Goal: Complete application form

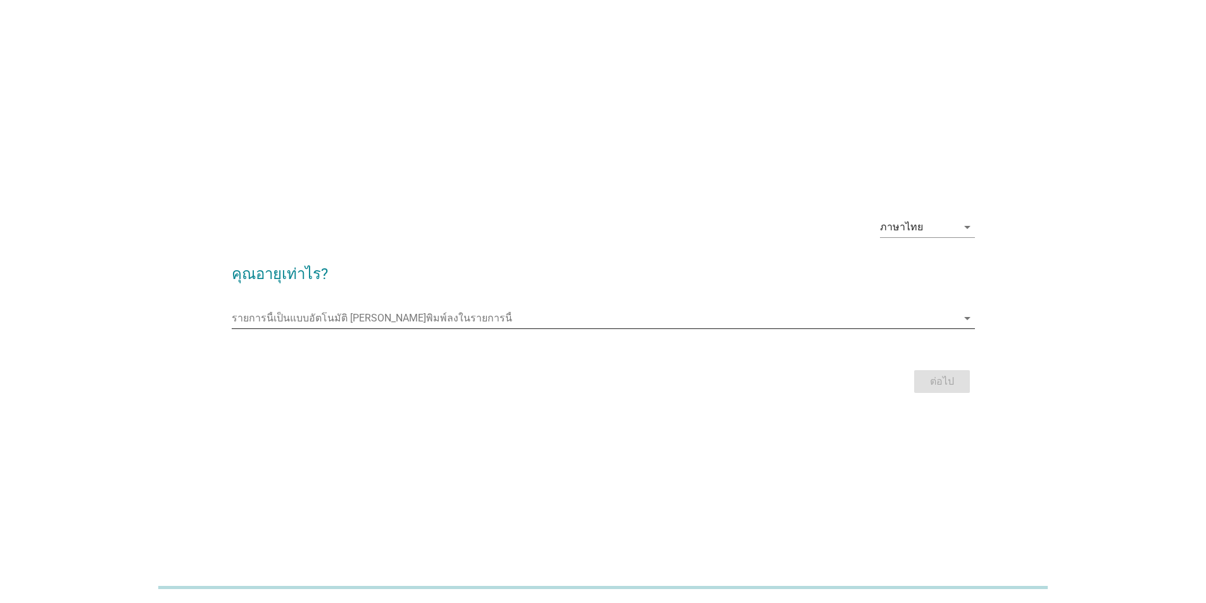
click at [968, 320] on icon "arrow_drop_down" at bounding box center [966, 318] width 15 height 15
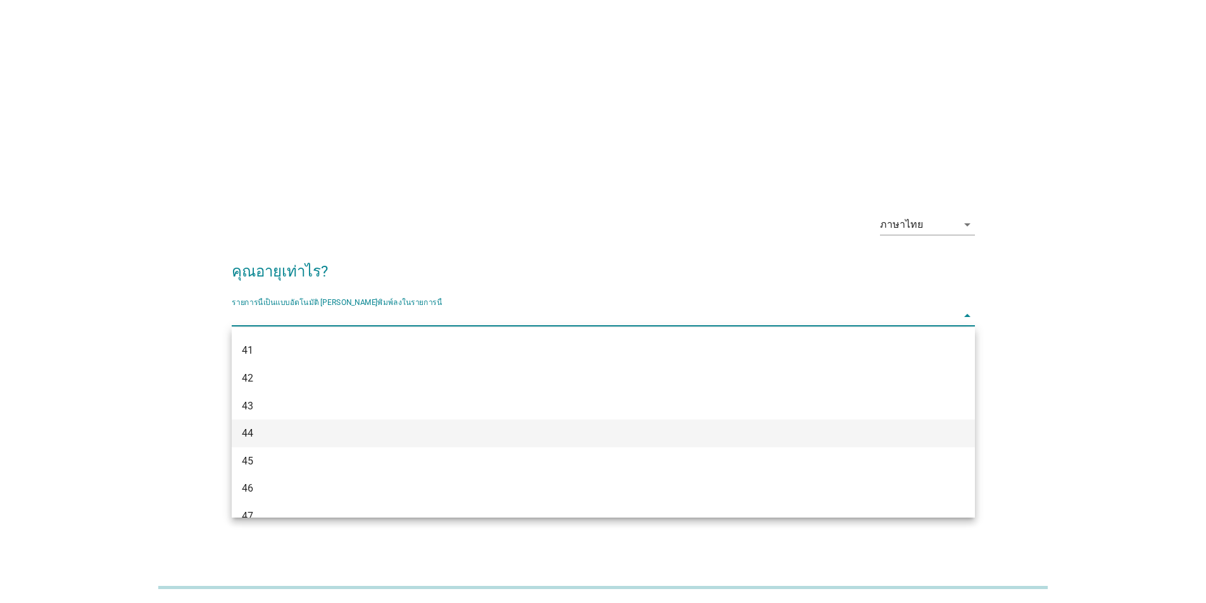
scroll to position [633, 0]
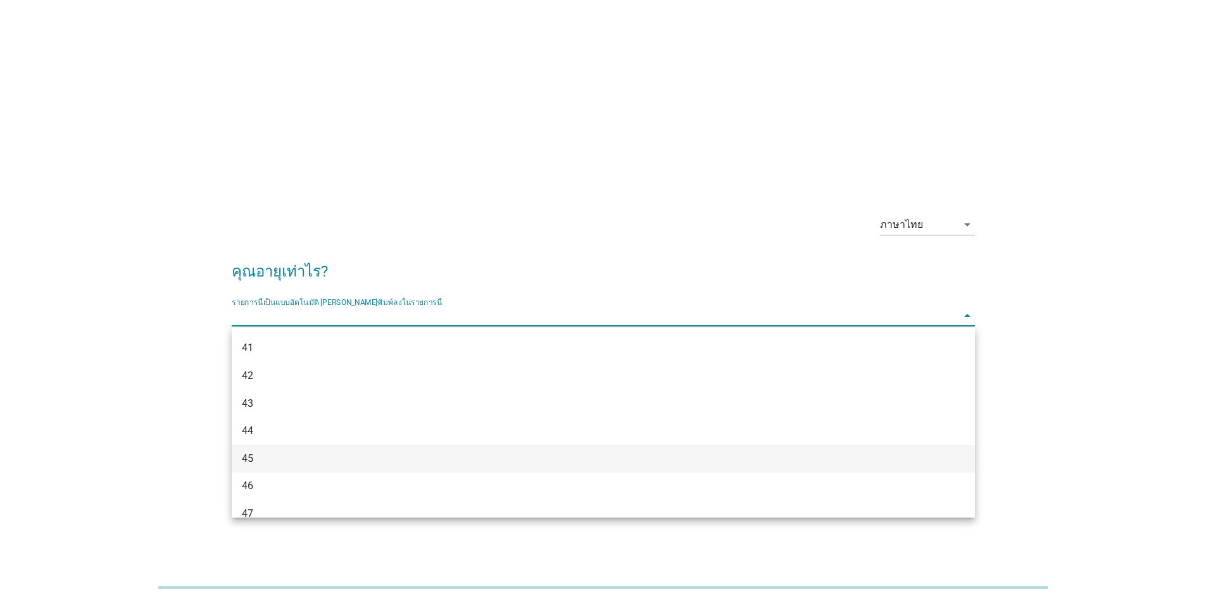
click at [294, 454] on div "45" at bounding box center [573, 458] width 663 height 15
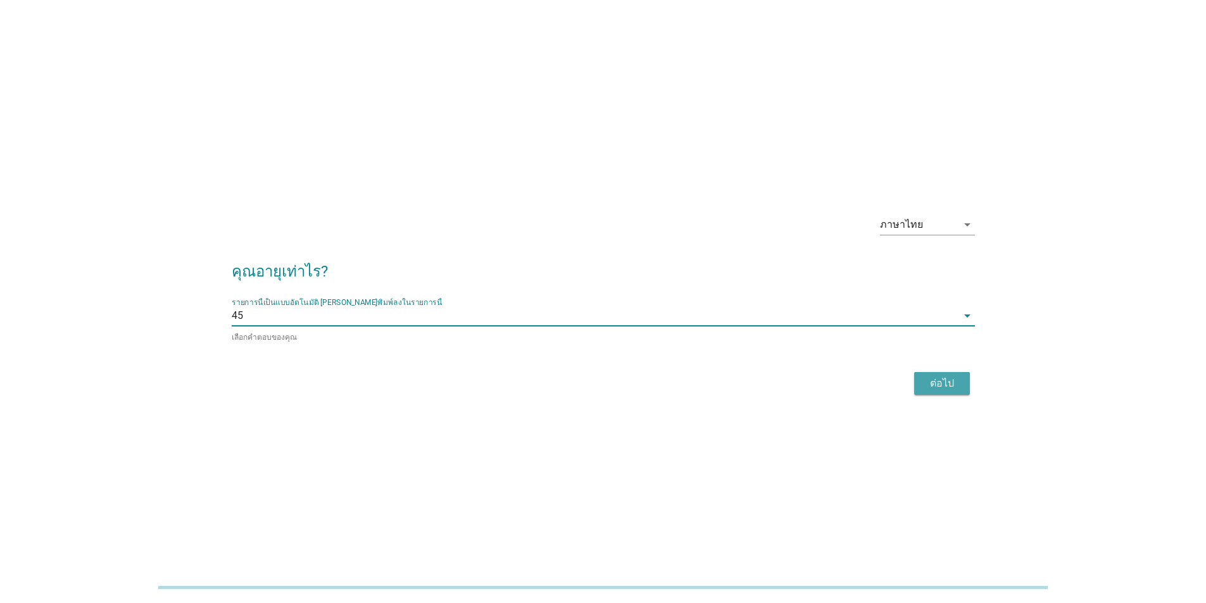
click at [958, 384] on div "ต่อไป" at bounding box center [941, 383] width 35 height 15
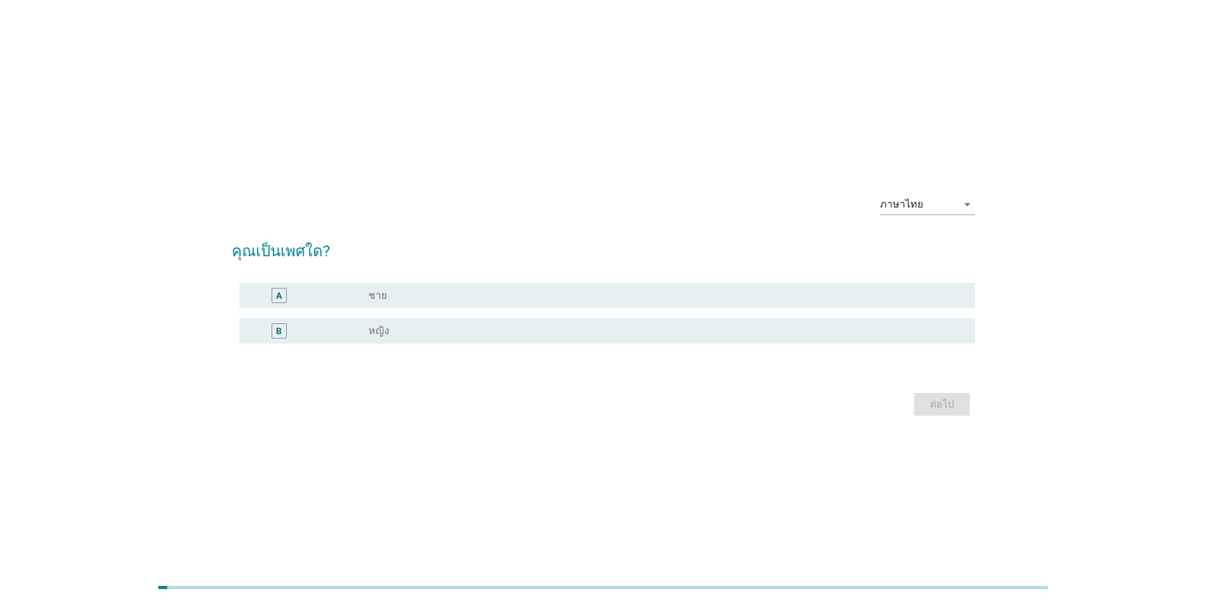
click at [477, 296] on div "radio_button_unchecked ชาย" at bounding box center [661, 295] width 586 height 13
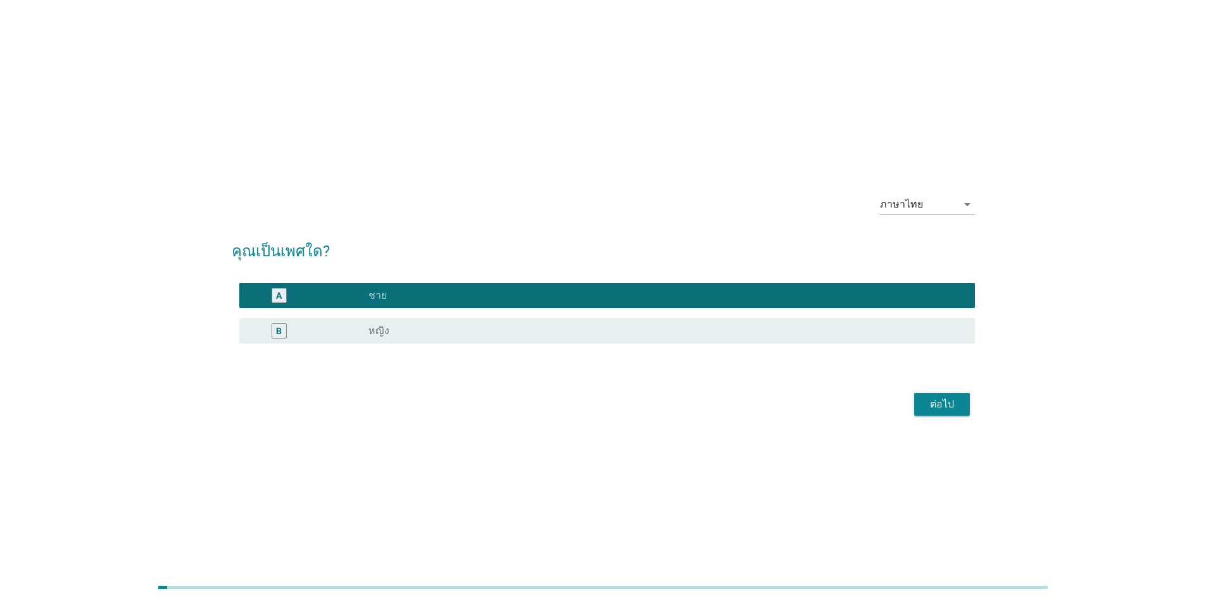
click at [957, 404] on div "ต่อไป" at bounding box center [941, 404] width 35 height 15
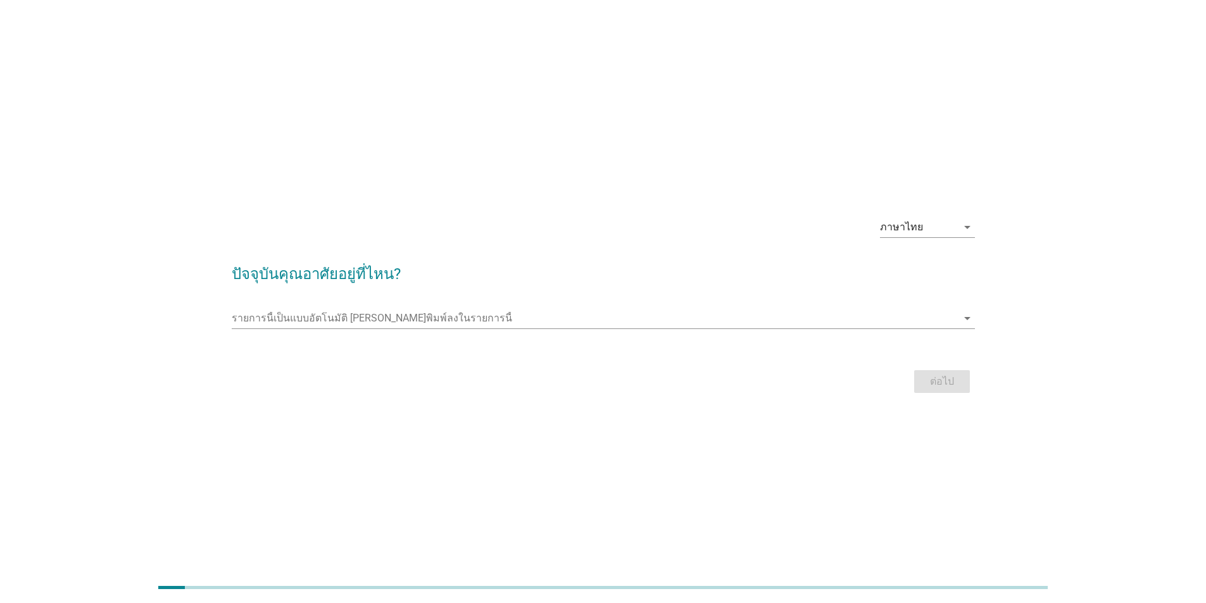
click at [518, 304] on div "รายการนี้เป็นแบบอัตโนมัติ [PERSON_NAME]พิมพ์ลงในรายการนี้ arrow_drop_down" at bounding box center [603, 321] width 743 height 41
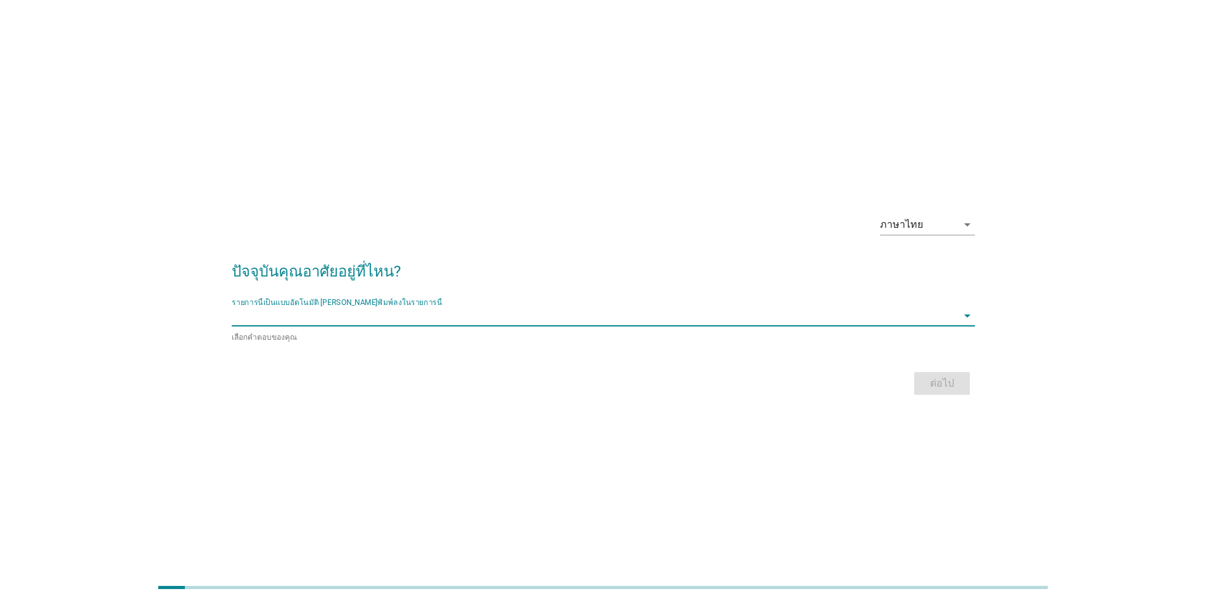
drag, startPoint x: 927, startPoint y: 318, endPoint x: 940, endPoint y: 316, distance: 13.5
click at [928, 318] on input "รายการนี้เป็นแบบอัตโนมัติ คุณสามารถพิมพ์ลงในรายการนี้" at bounding box center [594, 316] width 725 height 20
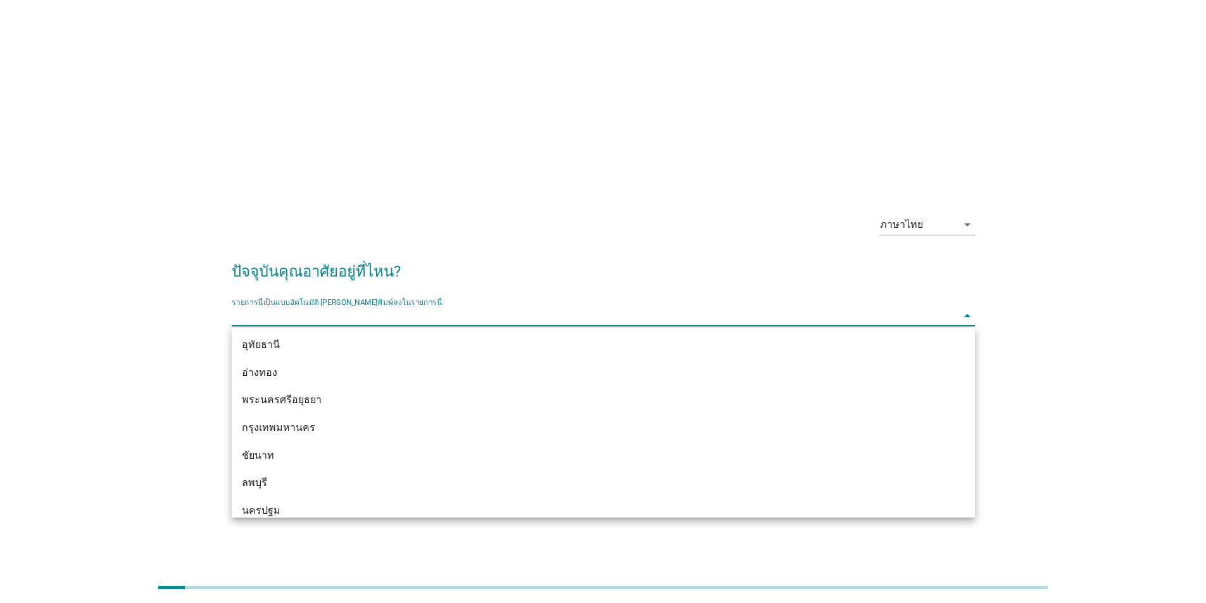
scroll to position [1068, 0]
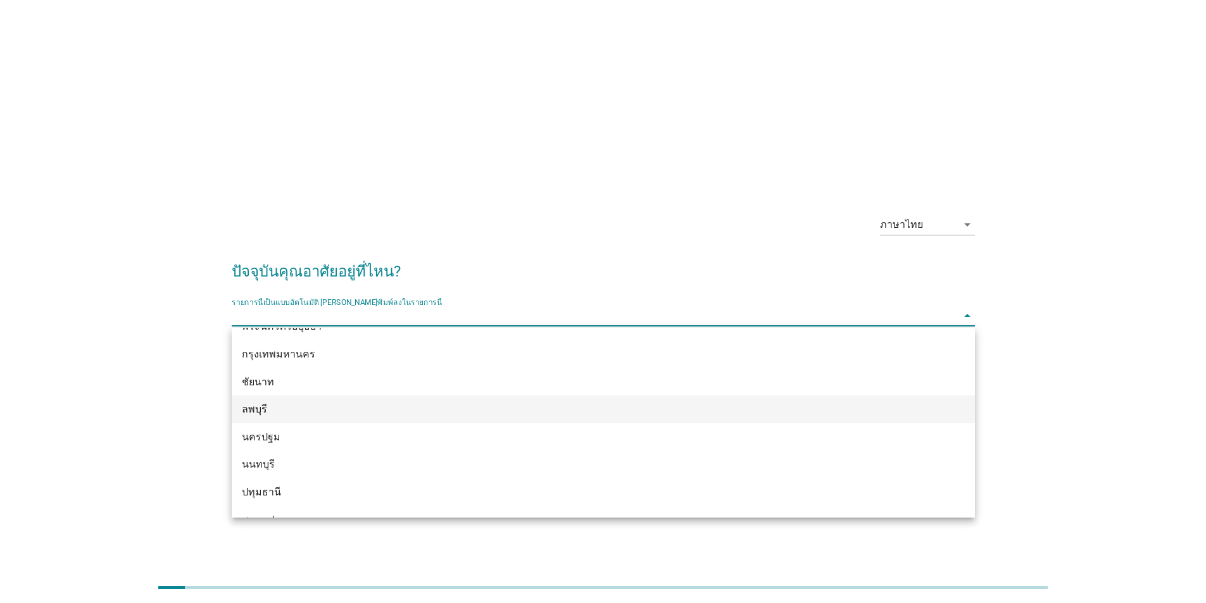
click at [425, 413] on div "ลพบุรี" at bounding box center [573, 409] width 663 height 15
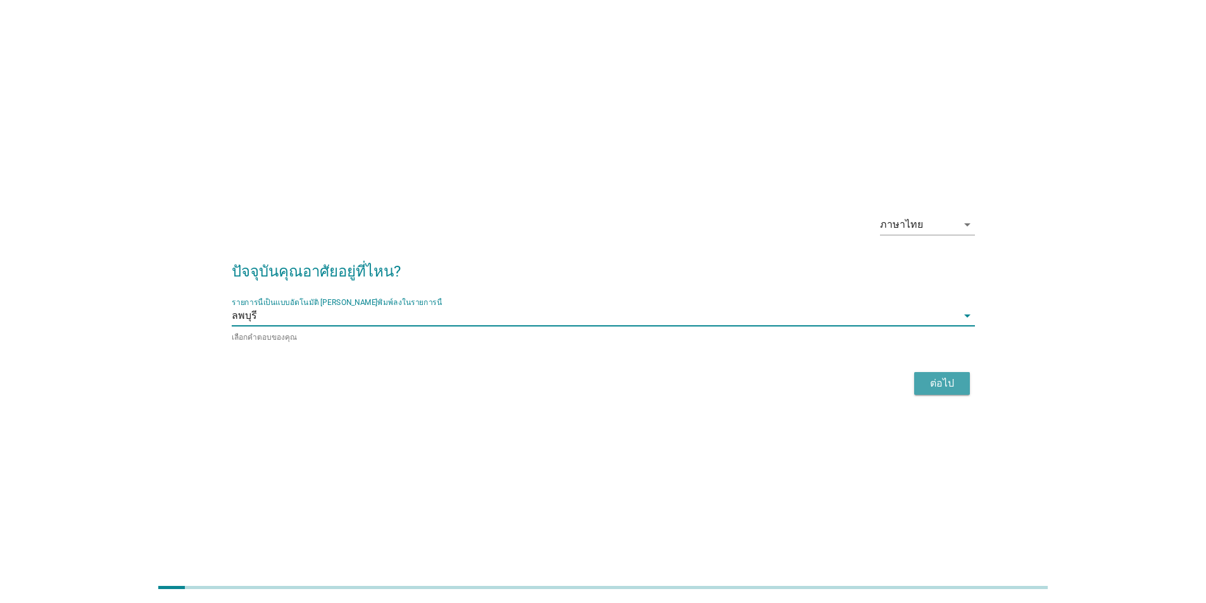
click at [959, 383] on button "ต่อไป" at bounding box center [942, 383] width 56 height 23
